Goal: Task Accomplishment & Management: Use online tool/utility

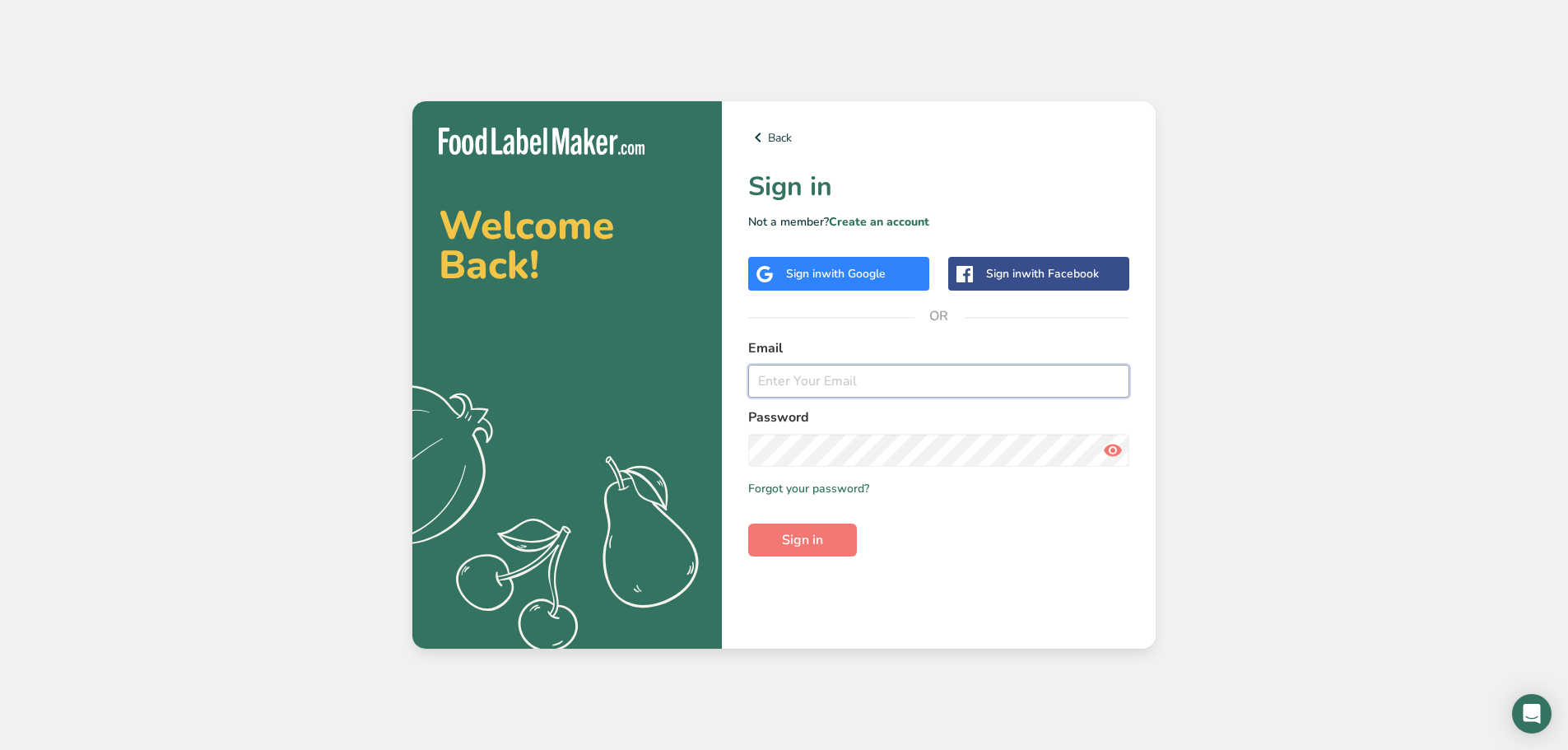
click at [821, 375] on input "email" at bounding box center [938, 381] width 381 height 33
type input "[PERSON_NAME][EMAIL_ADDRESS][DOMAIN_NAME]"
click at [799, 530] on button "Sign in" at bounding box center [802, 540] width 108 height 33
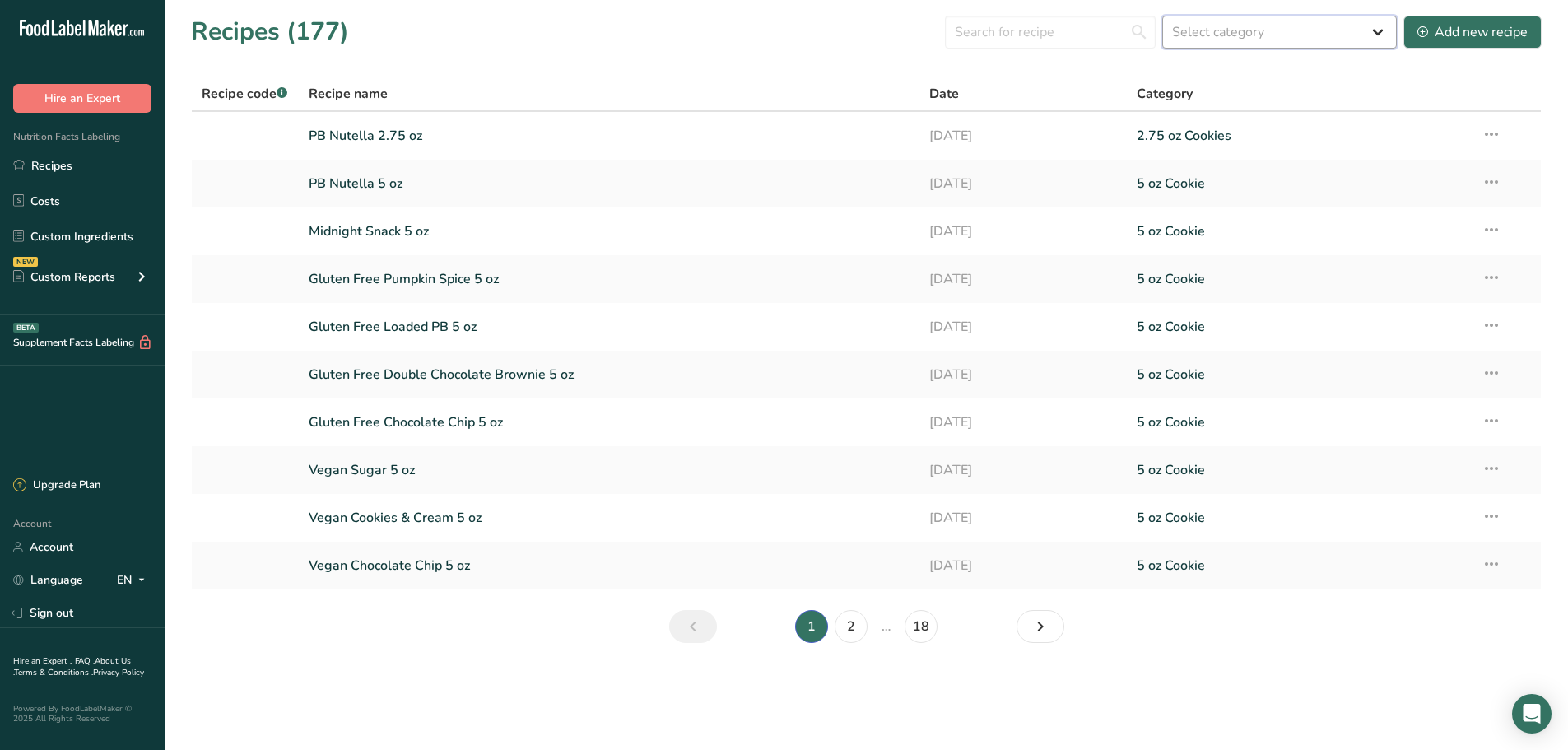
click at [1291, 15] on select "Select category All 1.4 oz Mini Cookie 2.75 oz Cookies 3 oz Cookies (2025) 5 oz…" at bounding box center [1279, 32] width 235 height 33
select select "2460"
click at [1163, 15] on select "Select category All 1.4 oz Mini Cookie 2.75 oz Cookies 3 oz Cookies (2025) 5 oz…" at bounding box center [1279, 32] width 235 height 33
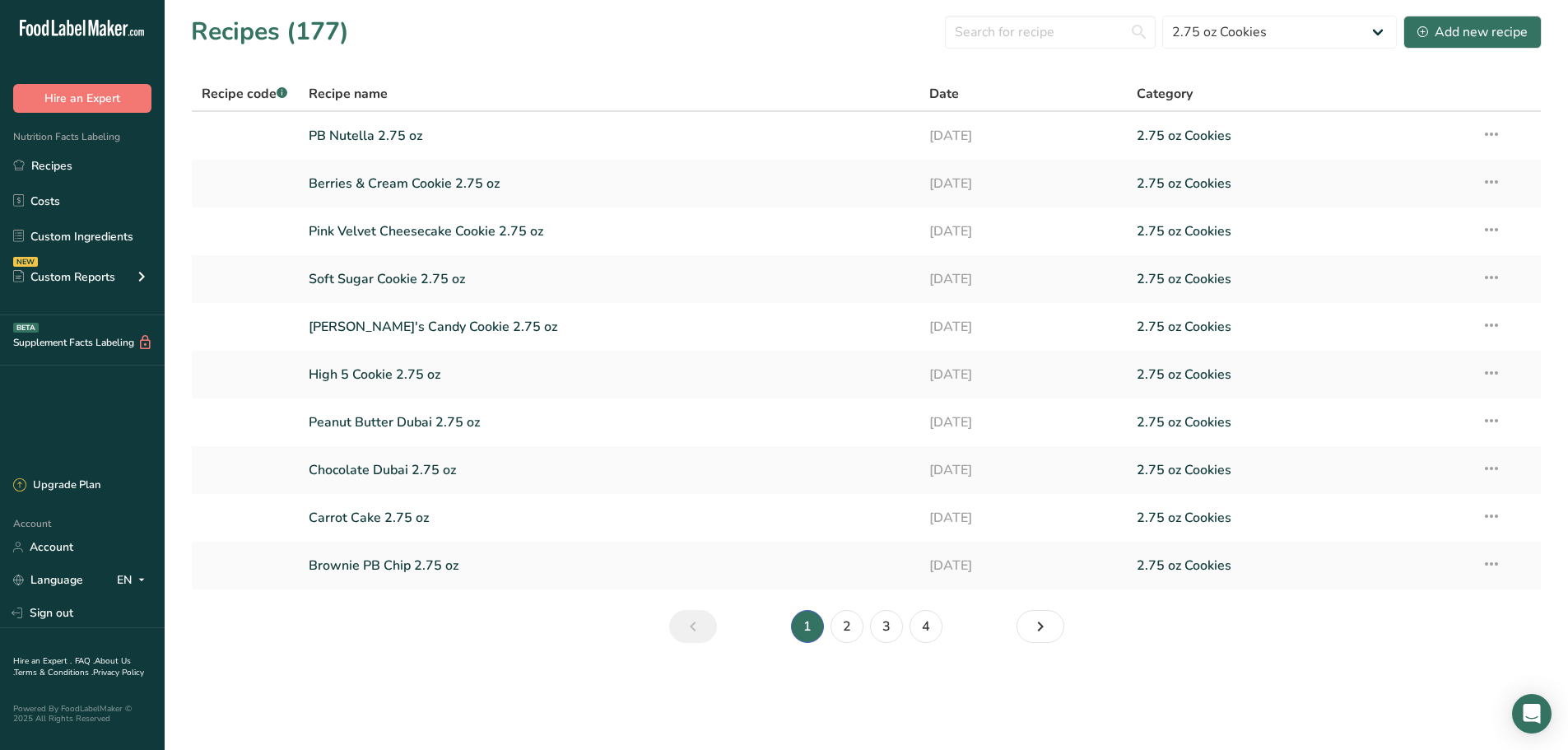
click at [898, 640] on li "3" at bounding box center [886, 627] width 40 height 33
click at [883, 635] on link "3" at bounding box center [886, 627] width 33 height 33
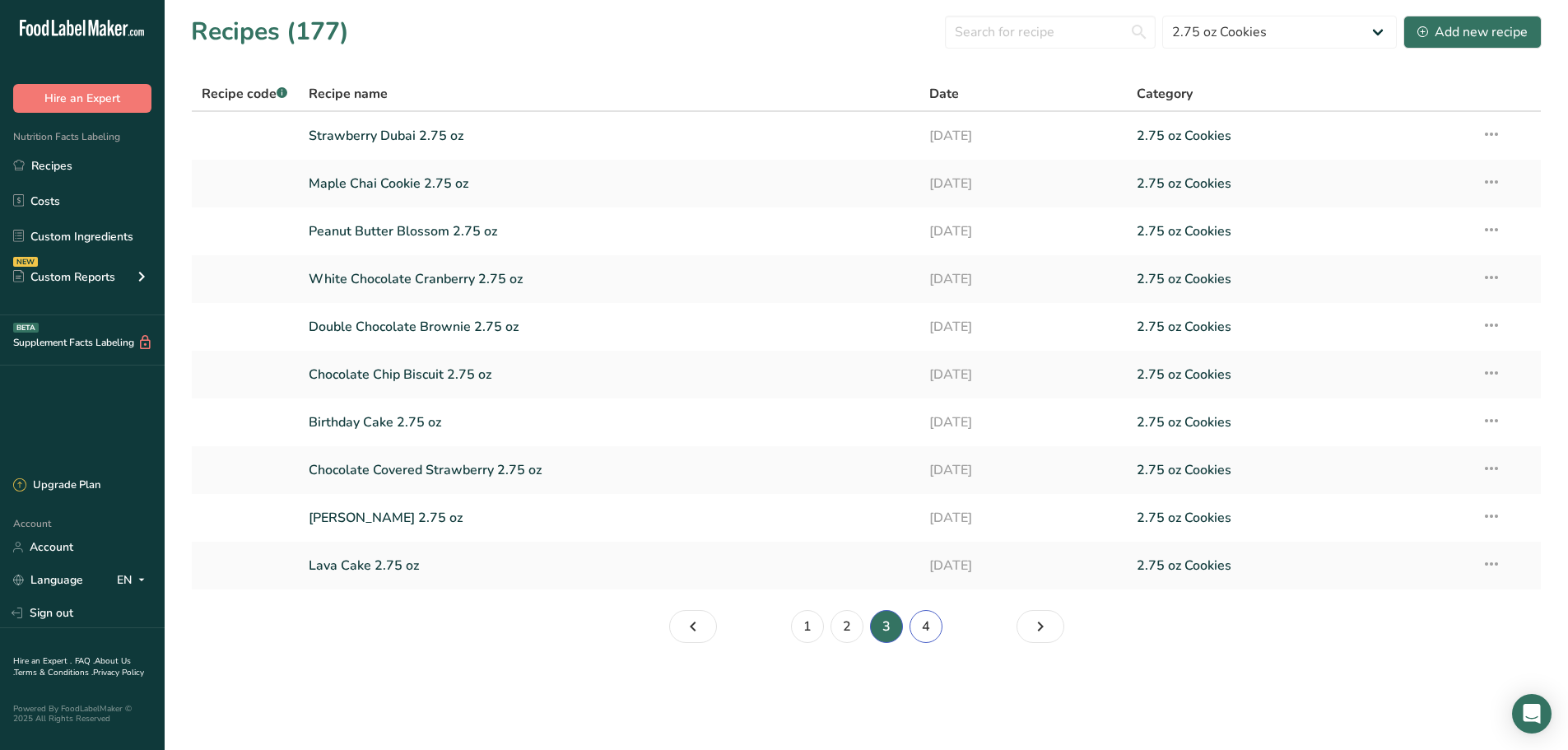
click at [924, 631] on link "4" at bounding box center [926, 627] width 33 height 33
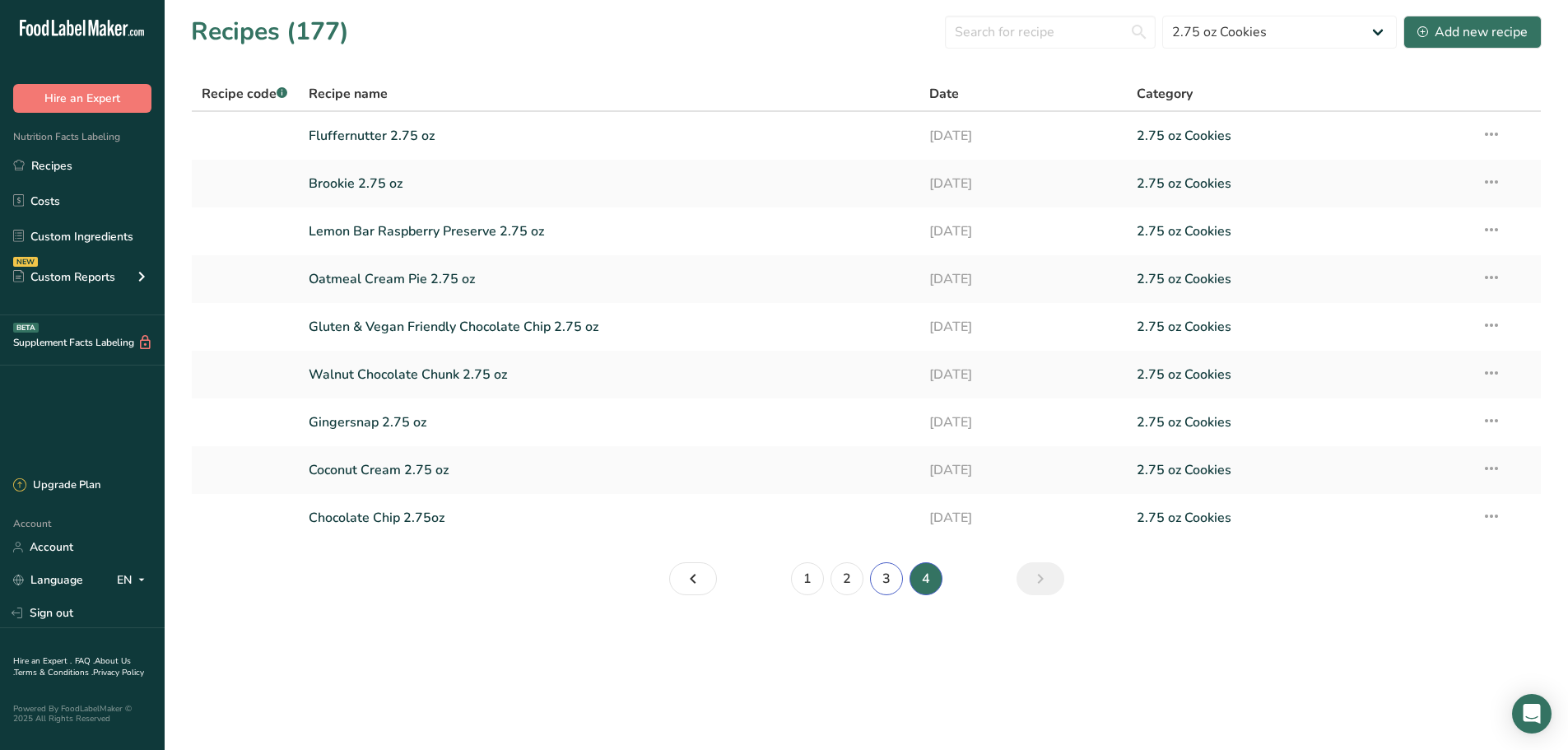
click at [877, 580] on link "3" at bounding box center [886, 579] width 33 height 33
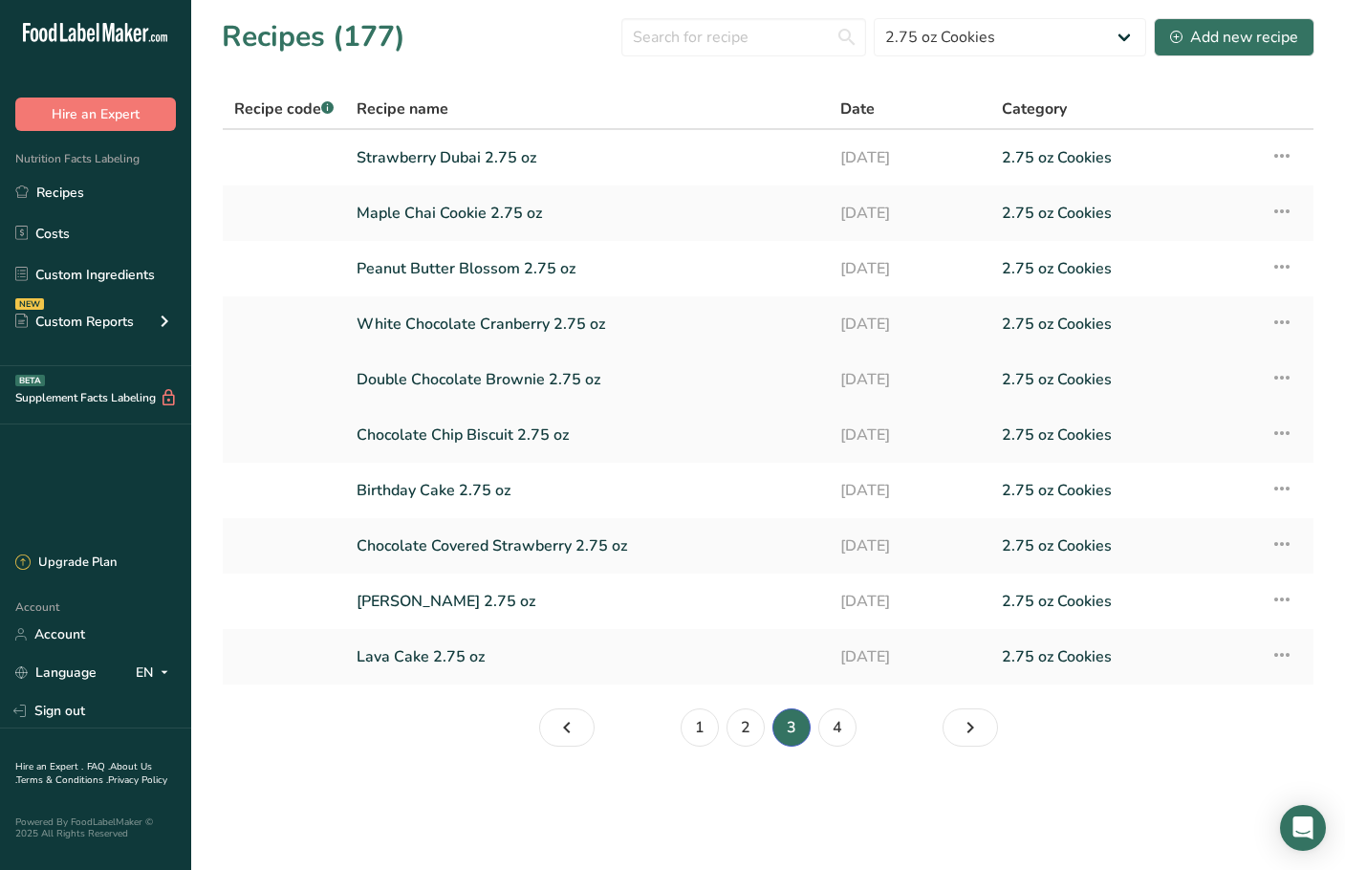
click at [492, 379] on link "Double Chocolate Brownie 2.75 oz" at bounding box center [587, 380] width 461 height 40
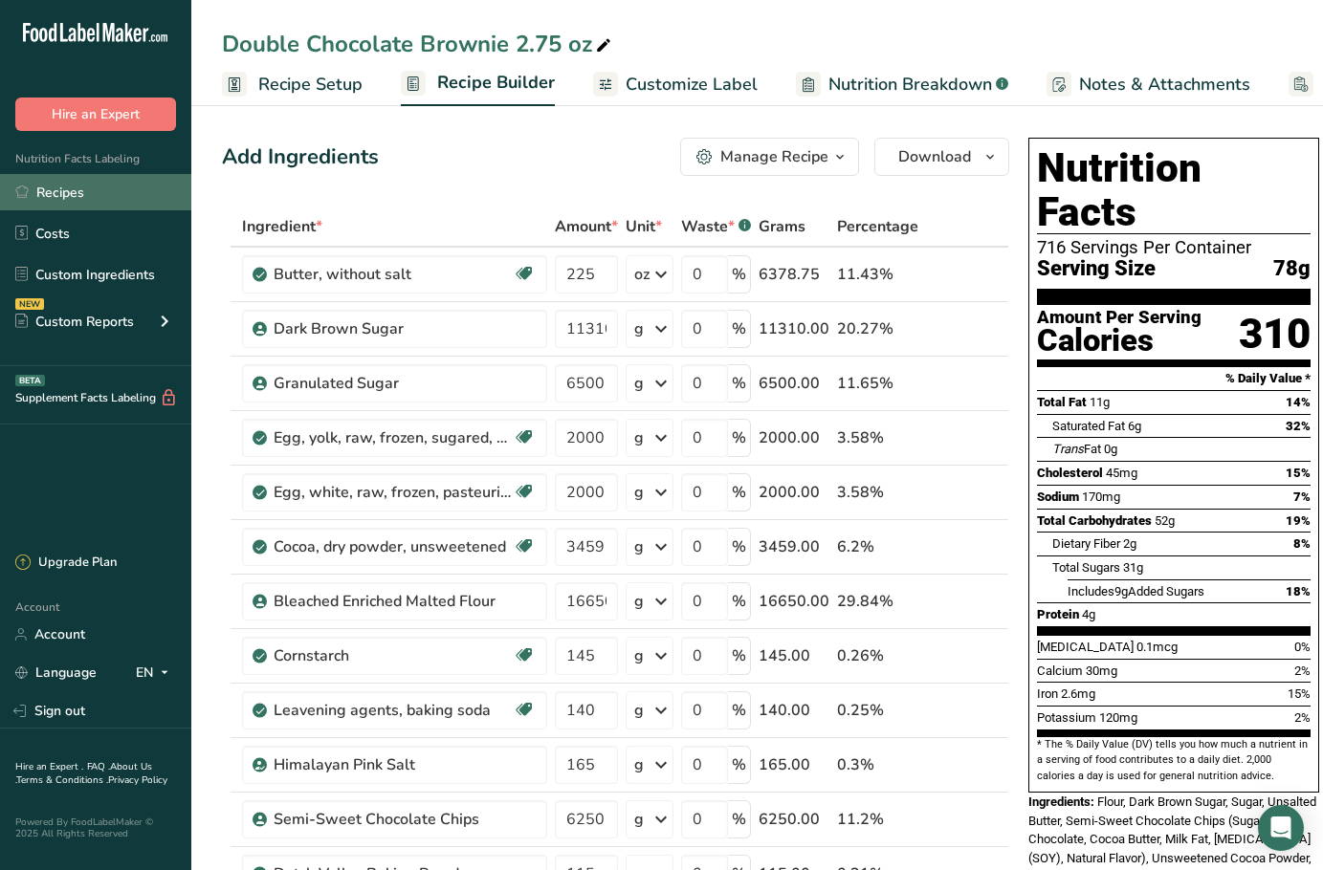
click at [79, 191] on link "Recipes" at bounding box center [95, 192] width 191 height 36
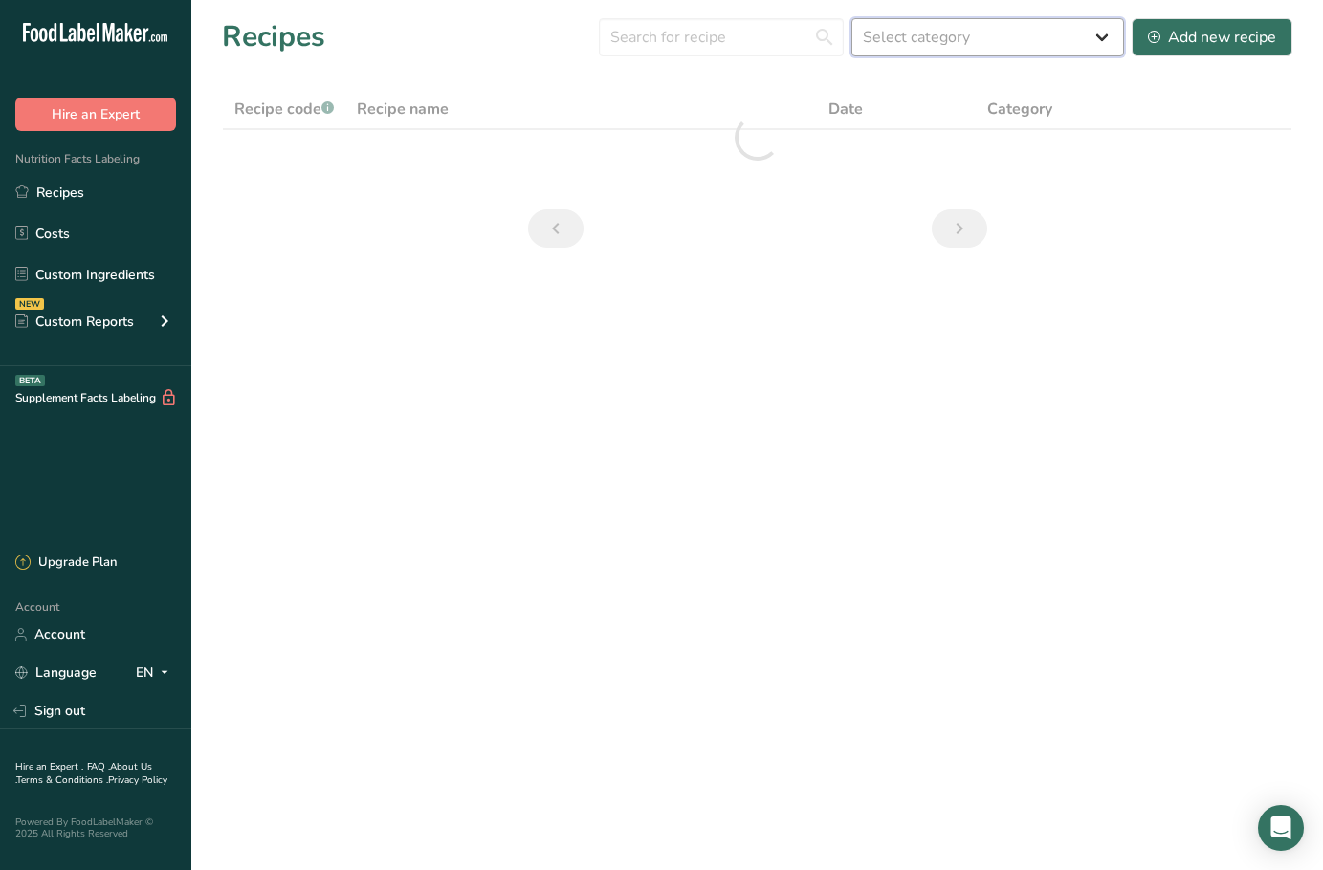
click at [1033, 42] on select "Select category All 1.4 oz Mini Cookie 2.75 oz Cookies 3 oz Cookies (2025) 5 oz…" at bounding box center [987, 37] width 273 height 38
select select "2460"
click at [852, 18] on select "Select category All 1.4 oz Mini Cookie 2.75 oz Cookies 3 oz Cookies (2025) 5 oz…" at bounding box center [987, 37] width 273 height 38
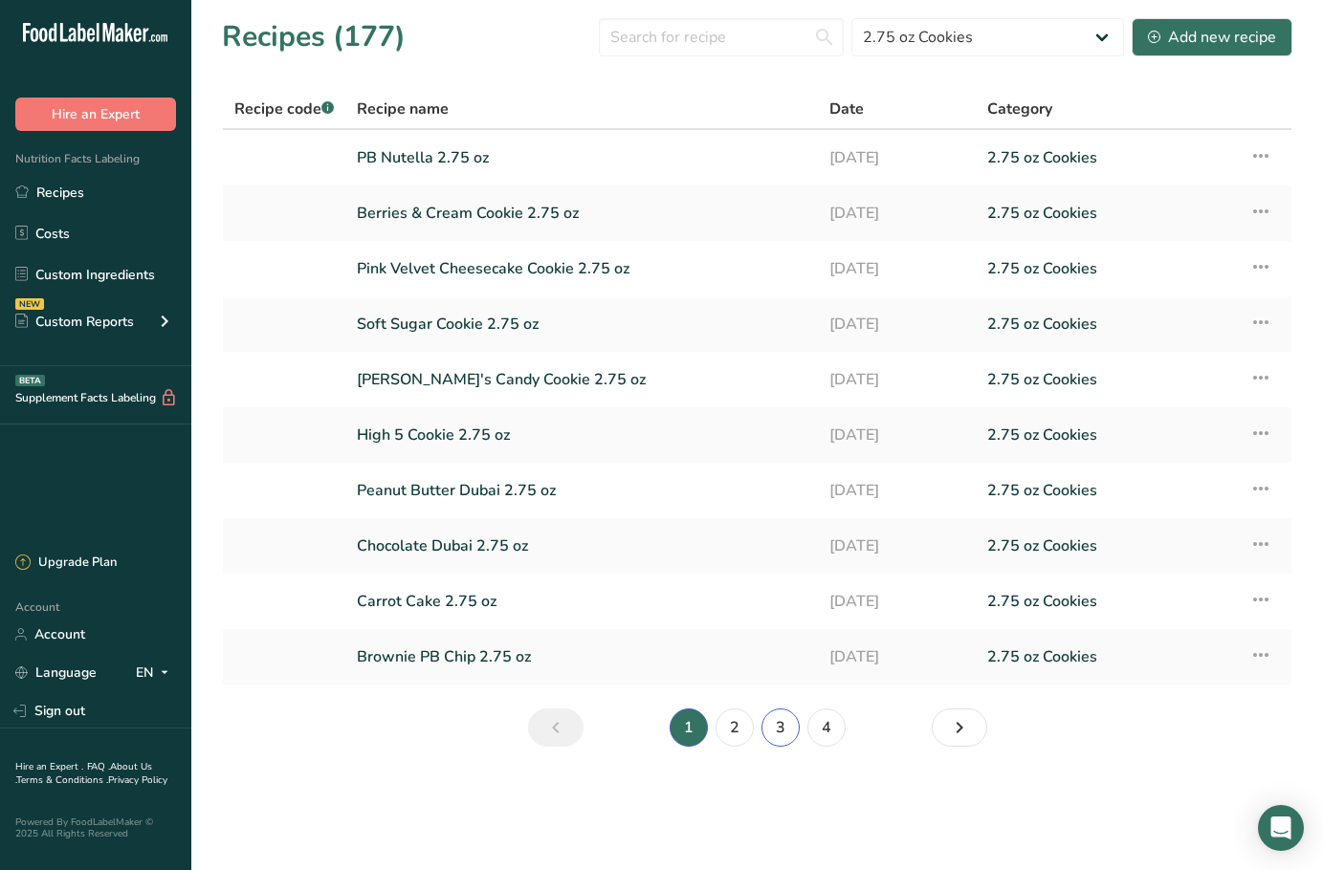
click at [788, 732] on link "3" at bounding box center [780, 728] width 38 height 38
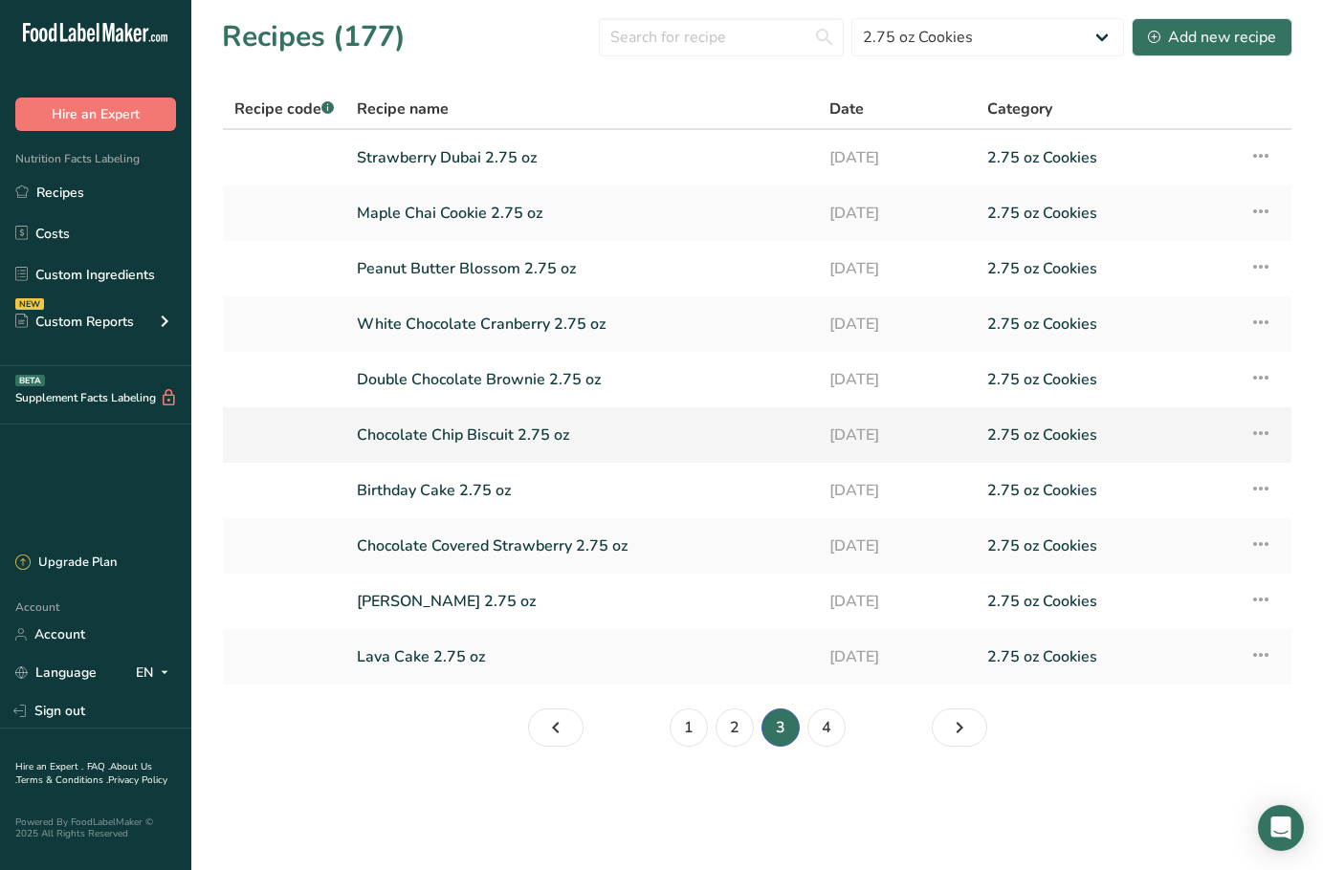
click at [564, 439] on link "Chocolate Chip Biscuit 2.75 oz" at bounding box center [581, 435] width 449 height 40
